Goal: Transaction & Acquisition: Purchase product/service

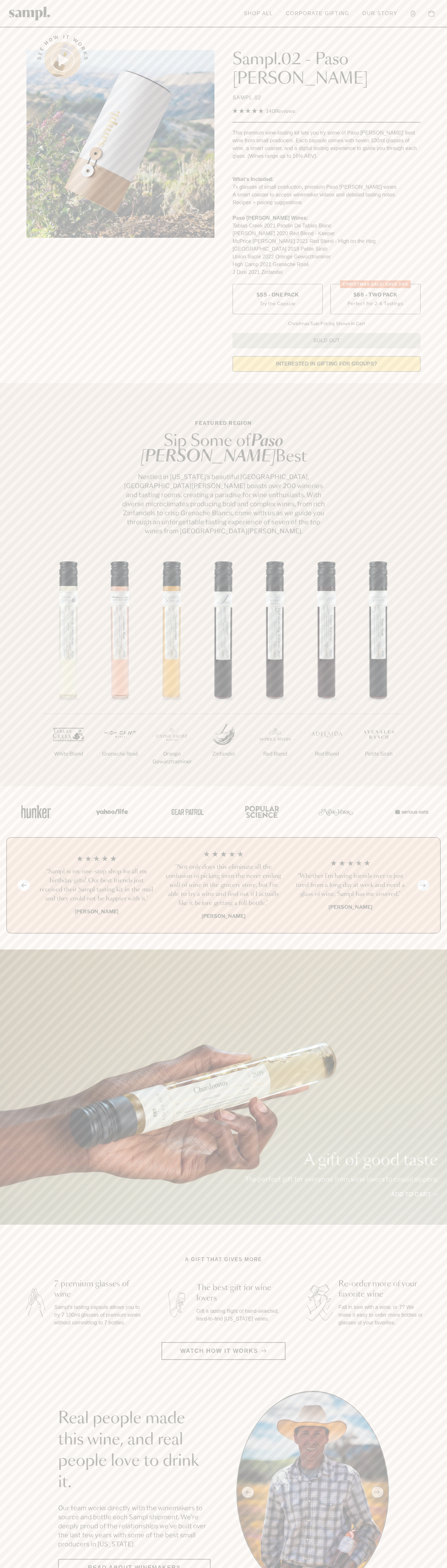
click at [375, 284] on label "CHRISTMAS SALE! Save 20% $88 - Two Pack Perfect For 2-4 Tastings" at bounding box center [375, 299] width 90 height 30
click at [223, 863] on h3 "“Not only does this eliminate all the confusion of picking from the never endin…" at bounding box center [223, 885] width 117 height 45
